Goal: Task Accomplishment & Management: Use online tool/utility

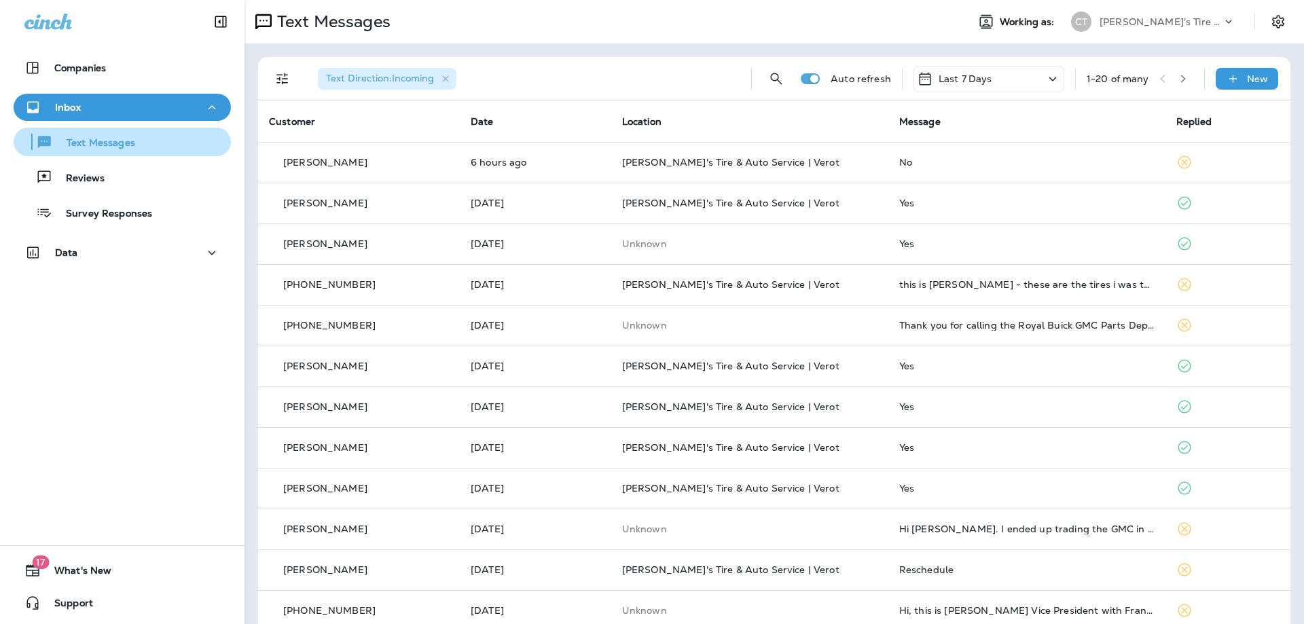
click at [108, 136] on div "Text Messages" at bounding box center [77, 142] width 116 height 20
click at [114, 139] on p "Text Messages" at bounding box center [94, 143] width 82 height 13
click at [111, 106] on div "Inbox" at bounding box center [122, 107] width 196 height 17
click at [126, 145] on p "Text Messages" at bounding box center [94, 143] width 82 height 13
